Goal: Task Accomplishment & Management: Manage account settings

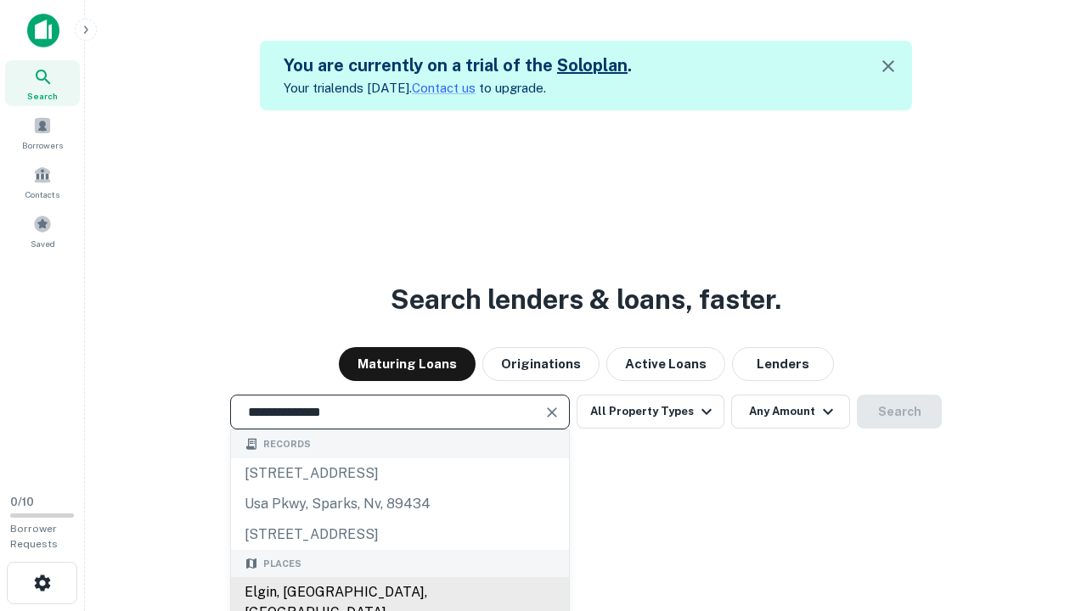
click at [399, 593] on div "Elgin, [GEOGRAPHIC_DATA], [GEOGRAPHIC_DATA]" at bounding box center [400, 602] width 338 height 51
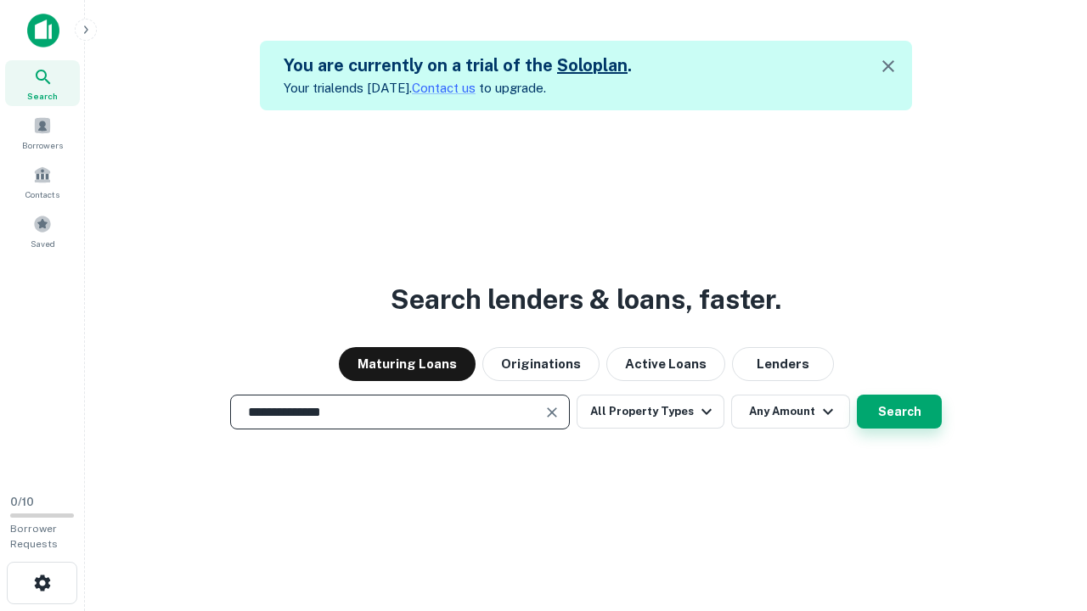
type input "**********"
click at [857, 395] on button "Search" at bounding box center [899, 412] width 85 height 34
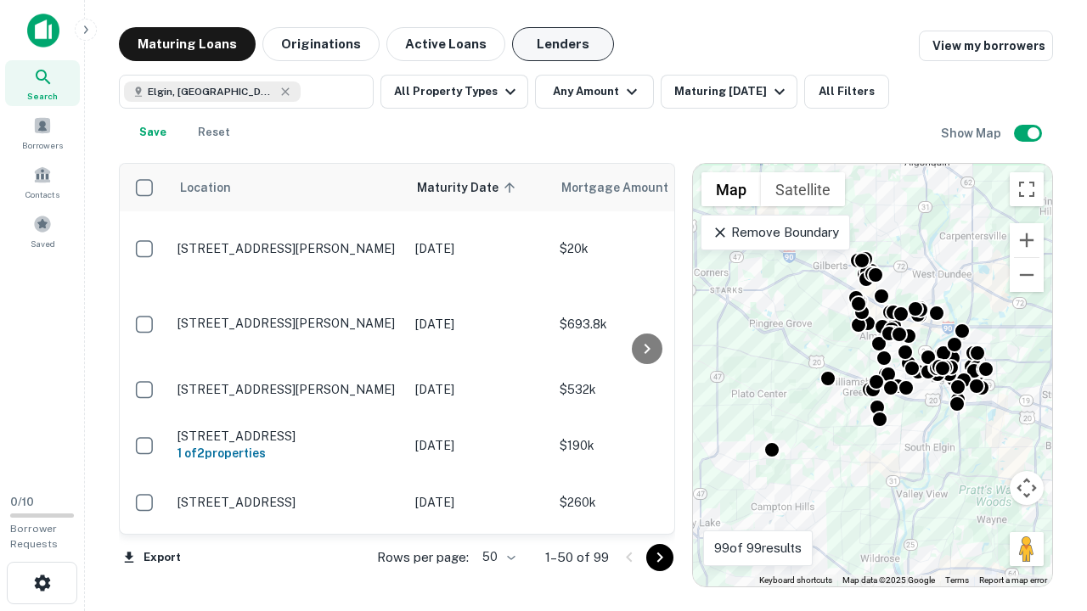
click at [563, 44] on button "Lenders" at bounding box center [563, 44] width 102 height 34
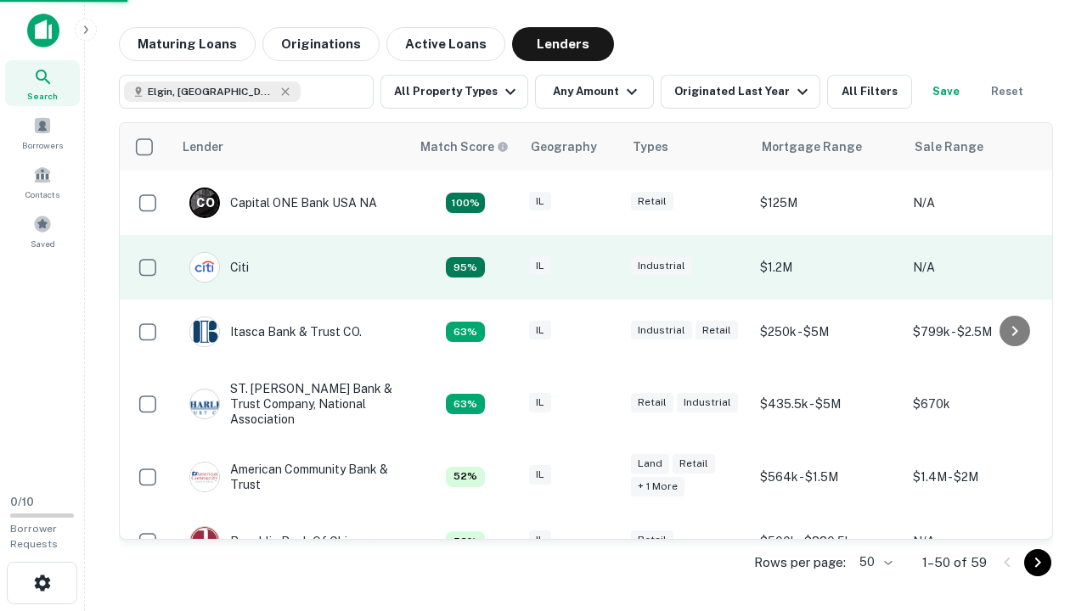
click at [603, 267] on div "IL" at bounding box center [571, 267] width 85 height 23
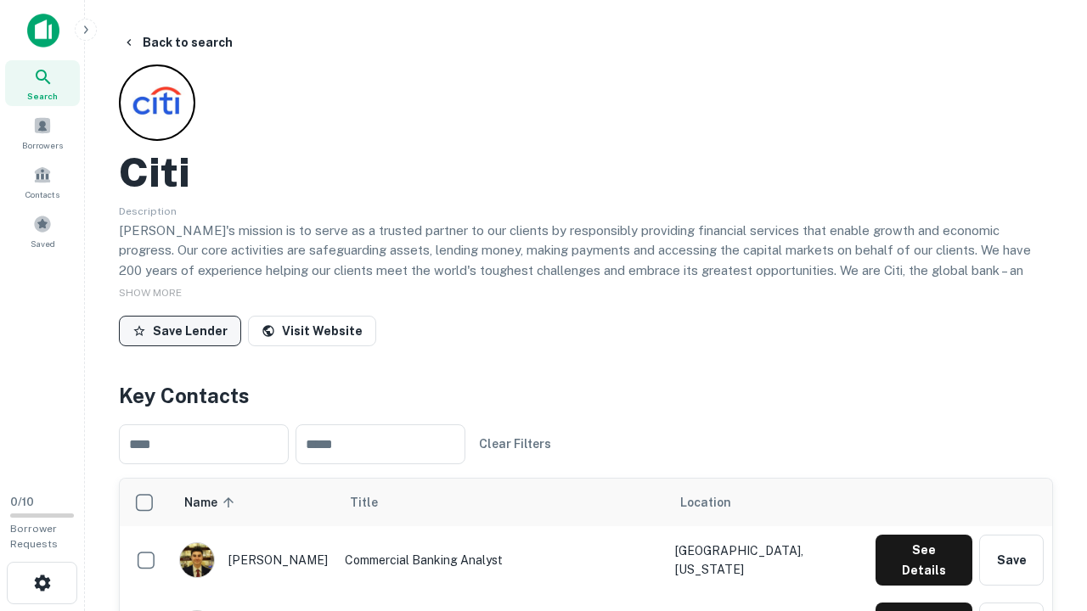
click at [180, 330] on button "Save Lender" at bounding box center [180, 331] width 122 height 31
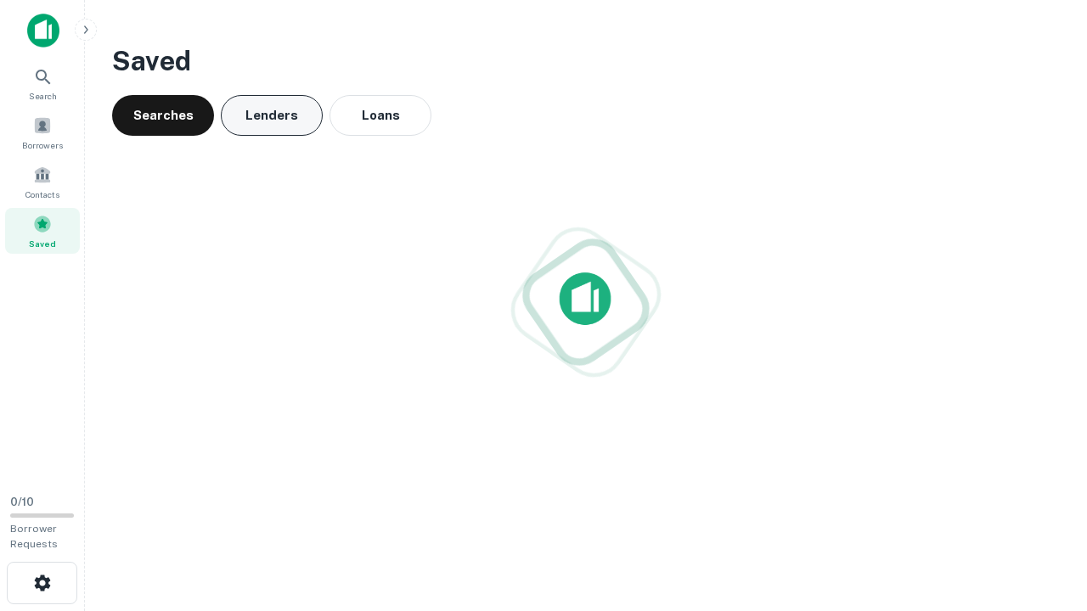
click at [272, 115] on button "Lenders" at bounding box center [272, 115] width 102 height 41
